Goal: Transaction & Acquisition: Download file/media

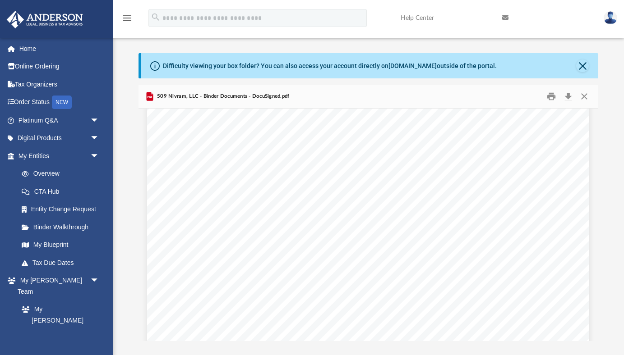
scroll to position [3629, 0]
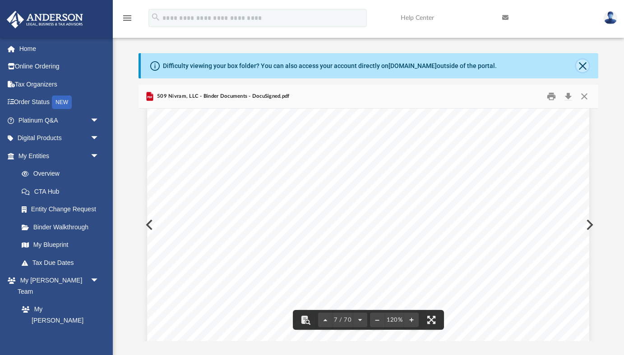
click at [582, 65] on button "Close" at bounding box center [582, 66] width 13 height 13
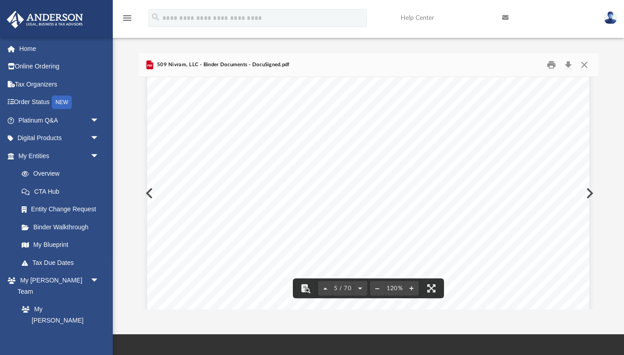
scroll to position [2395, 0]
click at [147, 192] on div "Articles of Organization This section contains your articles forming your entit…" at bounding box center [368, 317] width 442 height 572
click at [149, 195] on div "Articles of Organization This section contains your articles forming your entit…" at bounding box center [368, 317] width 442 height 572
click at [153, 190] on div "Articles of Organization This section contains your articles forming your entit…" at bounding box center [368, 317] width 442 height 572
click at [129, 18] on icon "menu" at bounding box center [127, 18] width 11 height 11
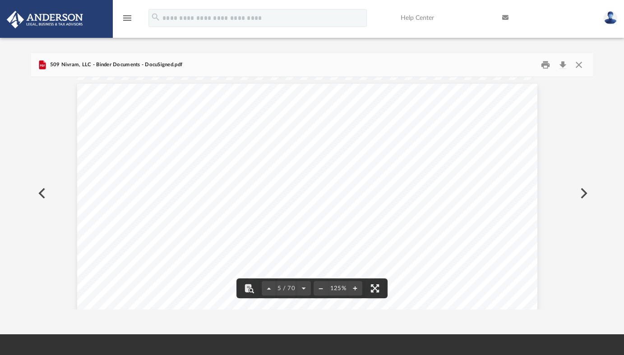
scroll to position [205, 562]
click at [579, 64] on button "Close" at bounding box center [578, 65] width 16 height 14
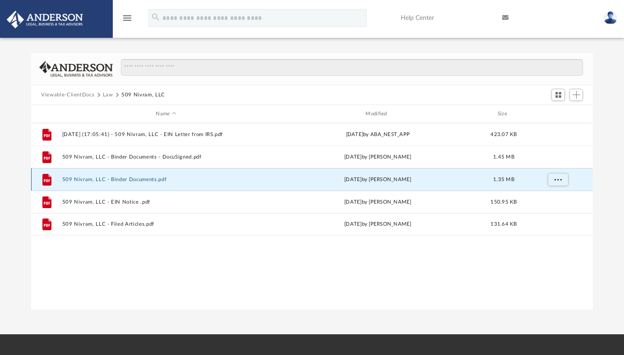
click at [138, 180] on button "509 Nivram, LLC - Binder Documents.pdf" at bounding box center [166, 180] width 208 height 6
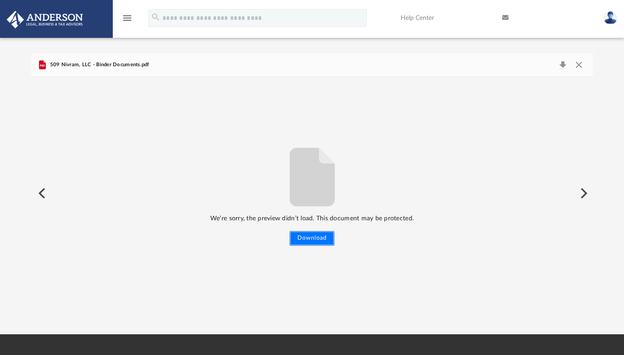
click at [319, 238] on button "Download" at bounding box center [312, 238] width 45 height 14
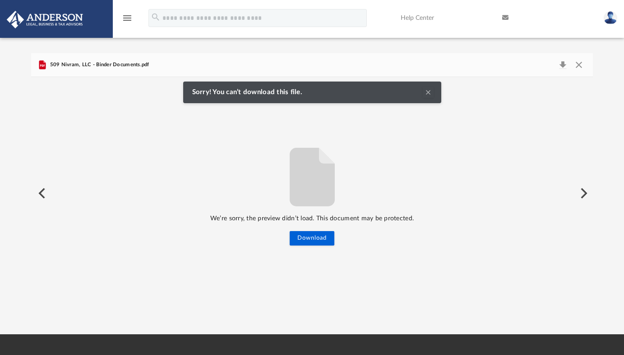
click at [427, 91] on button "Clear Notification" at bounding box center [428, 92] width 11 height 11
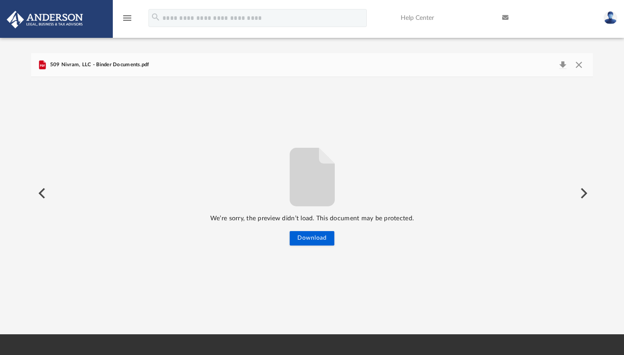
click at [94, 65] on span "509 Nivram, LLC - Binder Documents.pdf" at bounding box center [98, 65] width 101 height 8
click at [43, 193] on button "Preview" at bounding box center [41, 193] width 20 height 25
click at [580, 191] on button "Preview" at bounding box center [583, 193] width 20 height 25
click at [319, 241] on button "Download" at bounding box center [312, 238] width 45 height 14
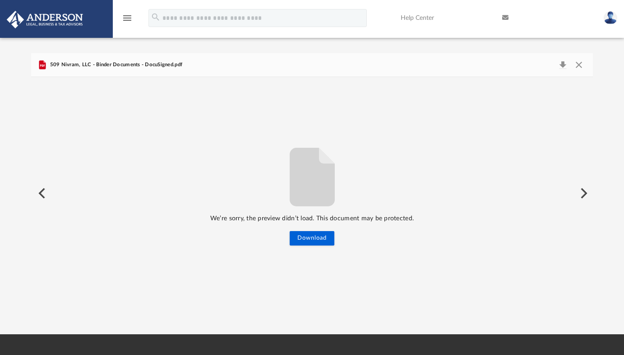
click at [581, 189] on button "Preview" at bounding box center [583, 193] width 20 height 25
click at [315, 239] on button "Download" at bounding box center [312, 238] width 45 height 14
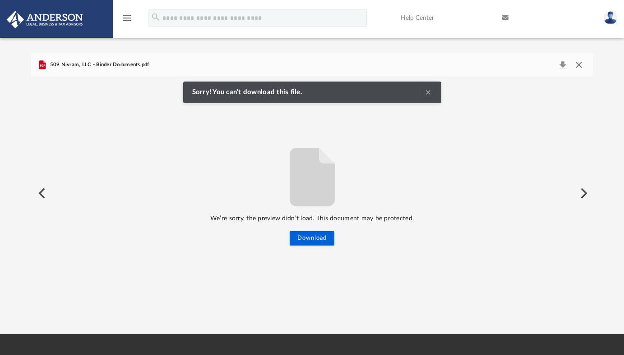
click at [578, 65] on button "Close" at bounding box center [578, 65] width 16 height 13
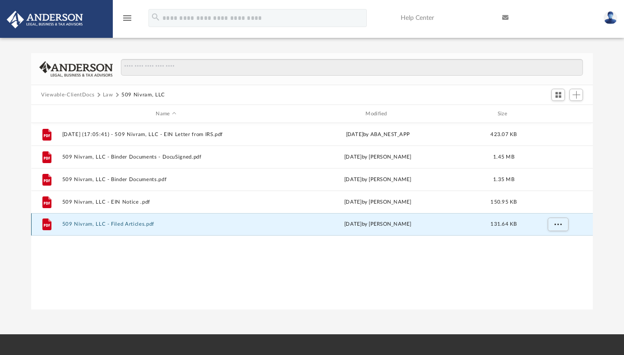
click at [134, 225] on button "509 Nivram, LLC - Filed Articles.pdf" at bounding box center [166, 224] width 208 height 6
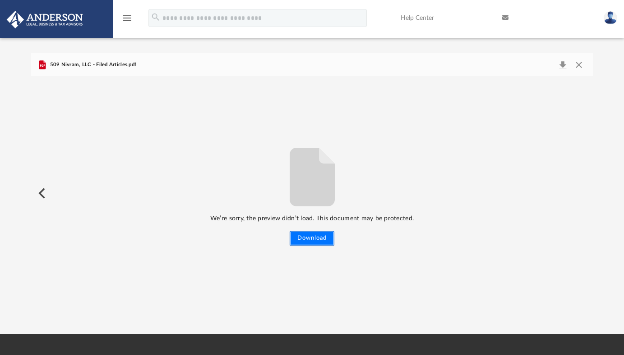
click at [306, 241] on button "Download" at bounding box center [312, 238] width 45 height 14
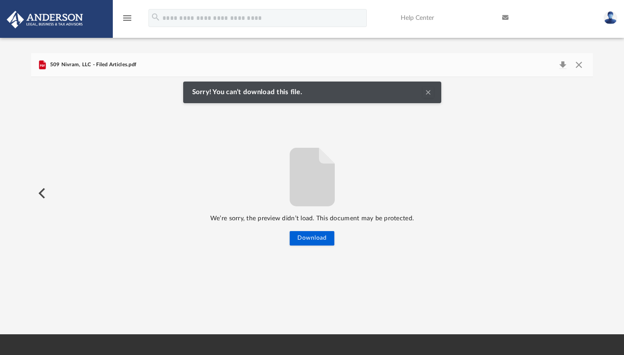
click at [77, 143] on div "We’re sorry, the preview didn’t load. This document may be protected. Download" at bounding box center [312, 193] width 562 height 105
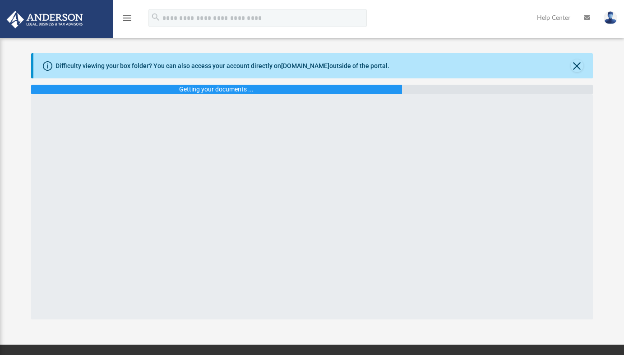
click at [129, 20] on icon "menu" at bounding box center [127, 18] width 11 height 11
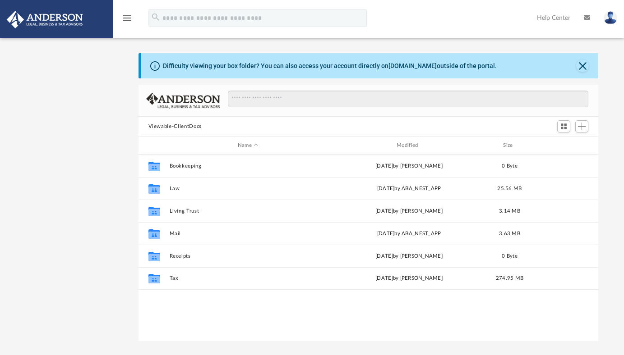
scroll to position [205, 460]
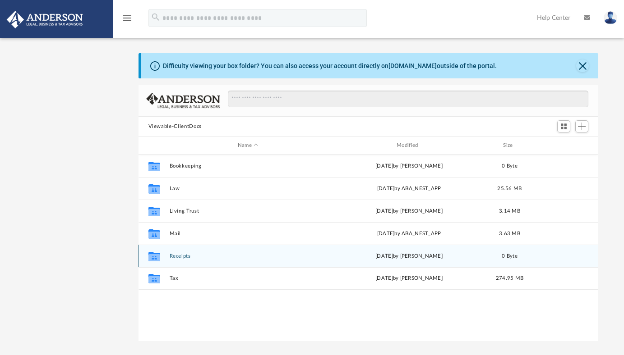
click at [185, 257] on button "Receipts" at bounding box center [247, 256] width 157 height 6
